Goal: Transaction & Acquisition: Obtain resource

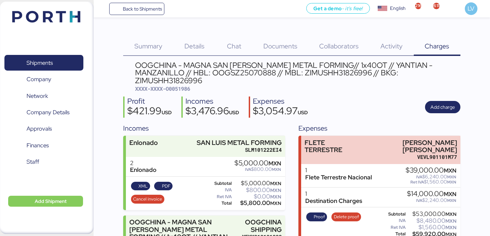
scroll to position [123, 0]
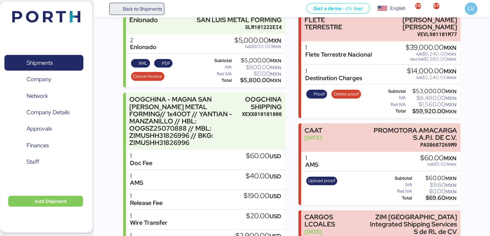
click at [159, 12] on span "Back to Shipments" at bounding box center [142, 9] width 39 height 8
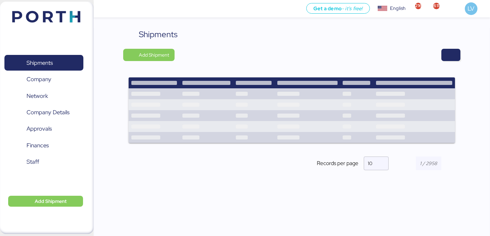
click at [447, 63] on div "Shipments Add Shipment Records per page 10" at bounding box center [291, 104] width 337 height 153
click at [447, 60] on span "button" at bounding box center [451, 55] width 19 height 12
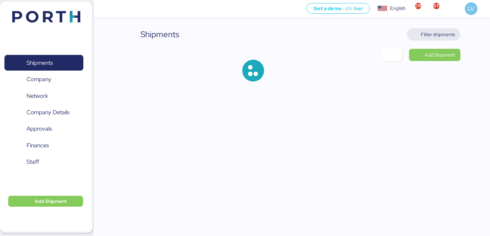
click at [438, 35] on span "Filter shipments" at bounding box center [438, 34] width 34 height 8
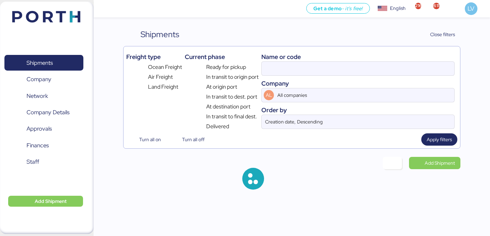
drag, startPoint x: 348, startPoint y: 88, endPoint x: 350, endPoint y: 77, distance: 11.1
click at [348, 85] on div "Company" at bounding box center [358, 83] width 193 height 9
click at [350, 77] on div "Name or code Company AL All companies Order by Creation date, Descending" at bounding box center [358, 89] width 193 height 81
click at [350, 73] on div "Name or code Company AL All companies Order by Creation date, Descending" at bounding box center [358, 89] width 193 height 81
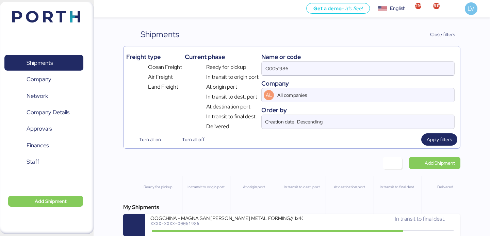
click at [405, 66] on input "O0051986" at bounding box center [358, 69] width 193 height 14
paste input "6428307770"
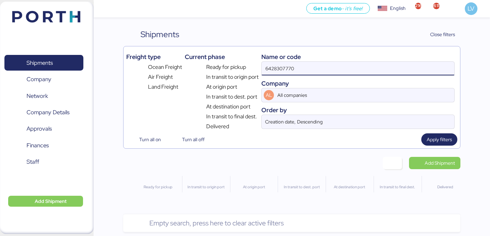
type input "6428307770"
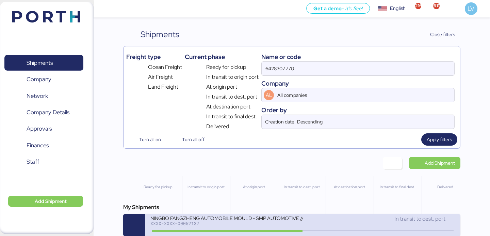
click at [243, 224] on div "XXXX-XXXX-O0052137" at bounding box center [227, 223] width 152 height 5
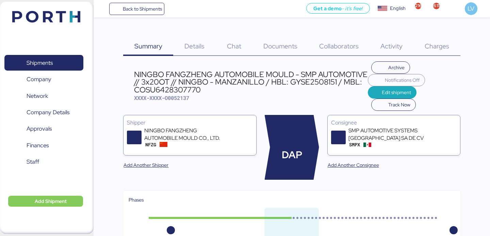
click at [292, 50] on div "Documents 0" at bounding box center [281, 42] width 56 height 28
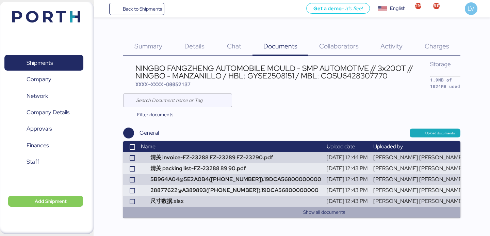
click at [315, 208] on button "Show all documents" at bounding box center [324, 212] width 386 height 8
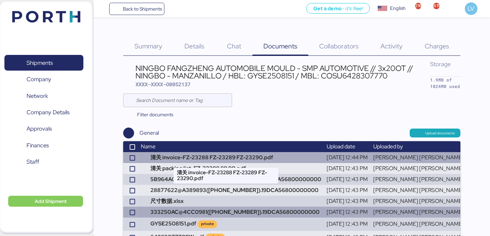
scroll to position [27, 0]
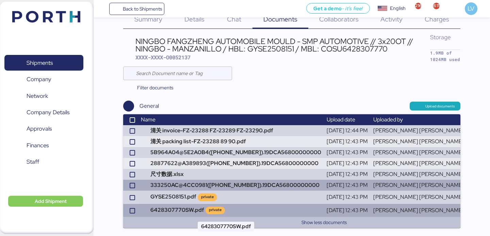
click at [226, 208] on td "6428307770SW.pdf private" at bounding box center [231, 210] width 186 height 13
